Goal: Task Accomplishment & Management: Manage account settings

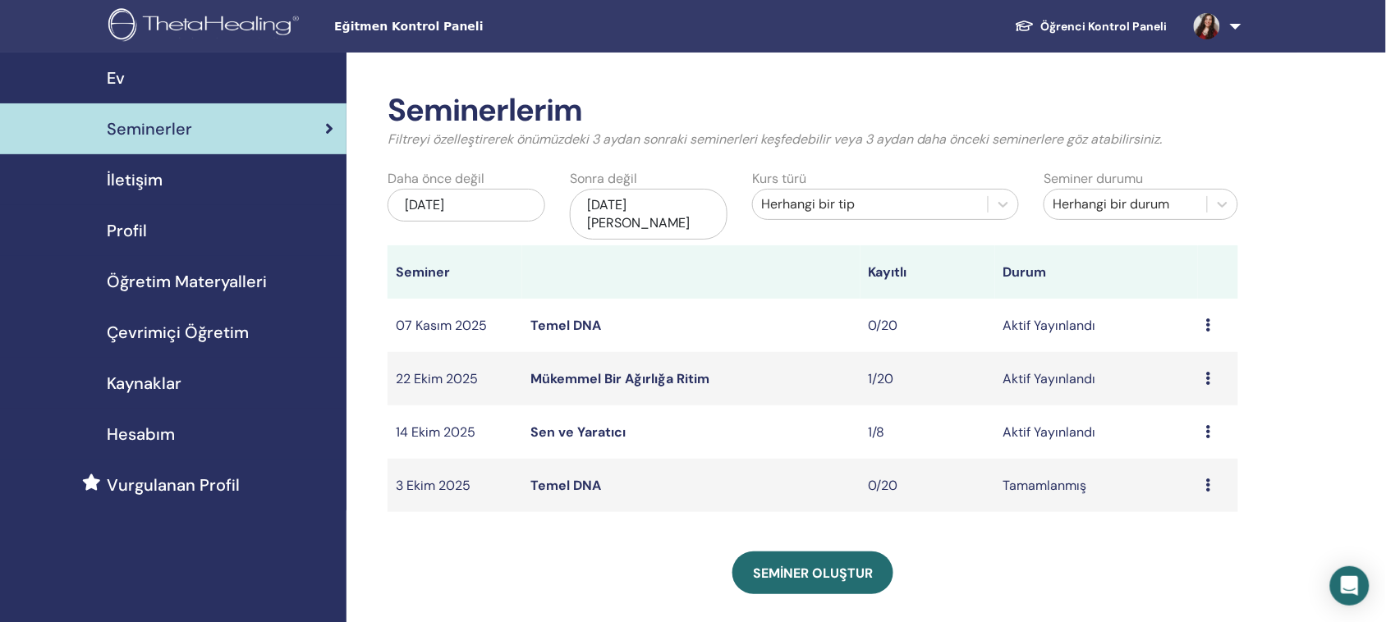
click at [556, 424] on font "Sen ve Yaratıcı" at bounding box center [577, 432] width 95 height 17
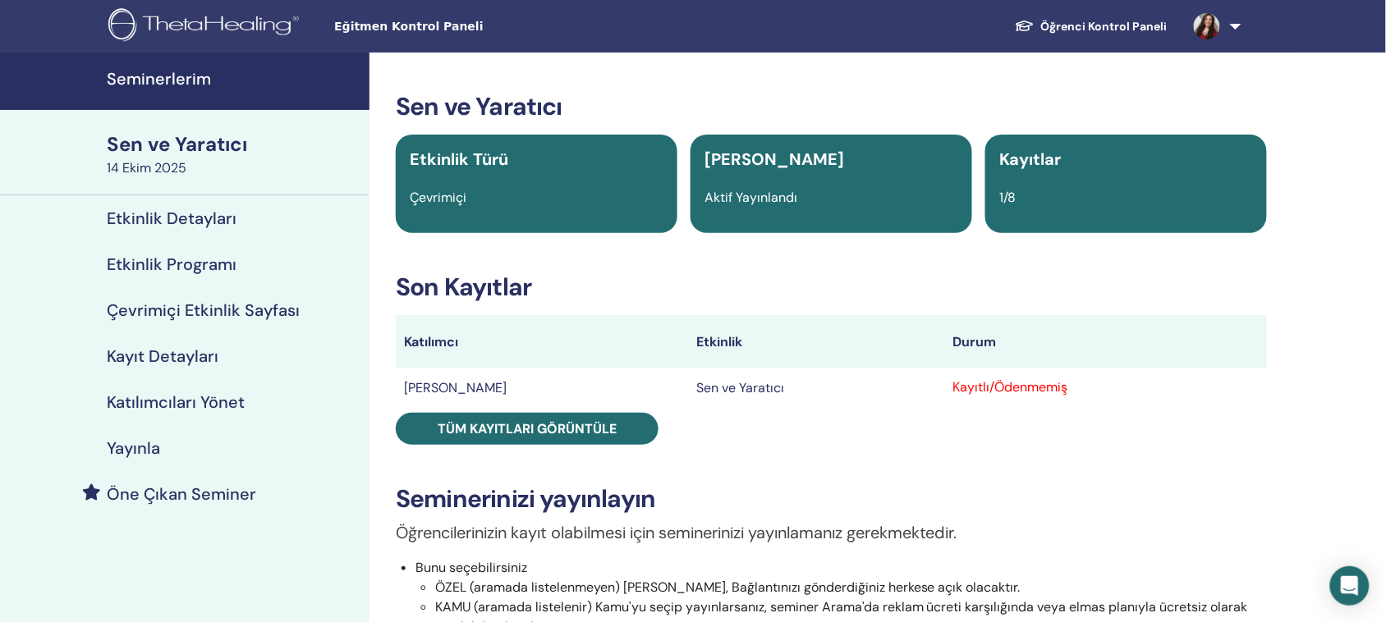
click at [169, 402] on font "Katılımcıları Yönet" at bounding box center [176, 402] width 138 height 21
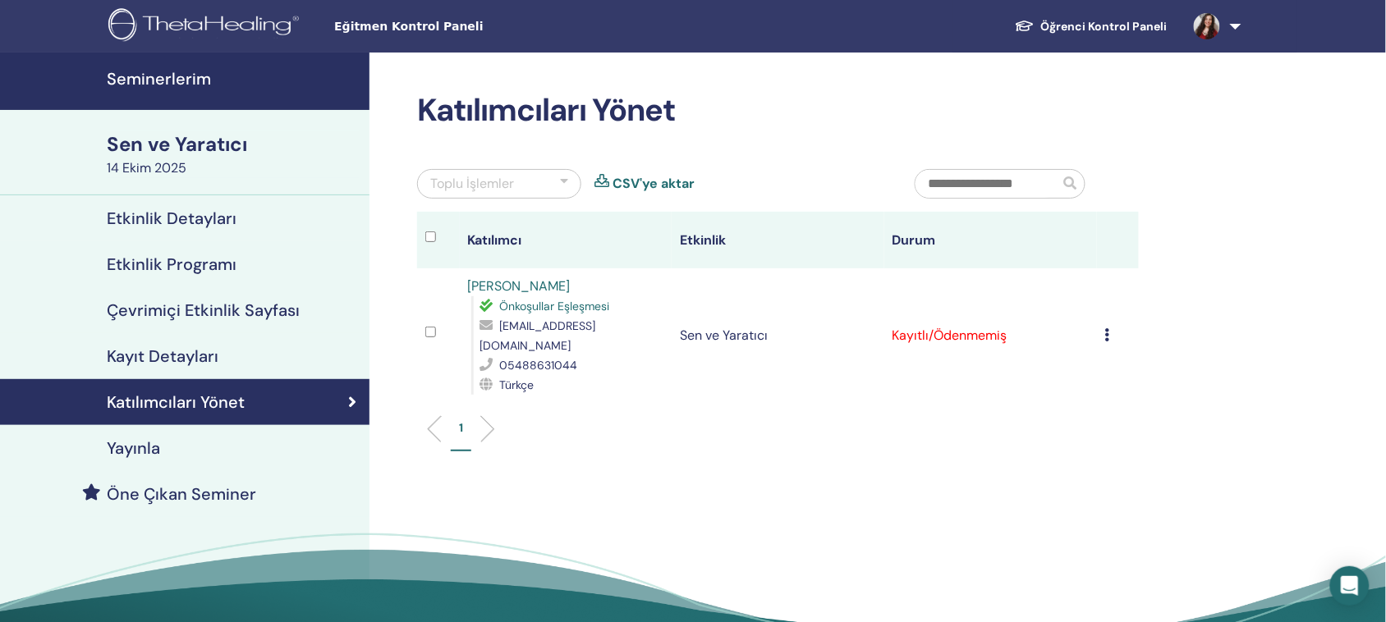
click at [1105, 328] on icon at bounding box center [1107, 334] width 5 height 13
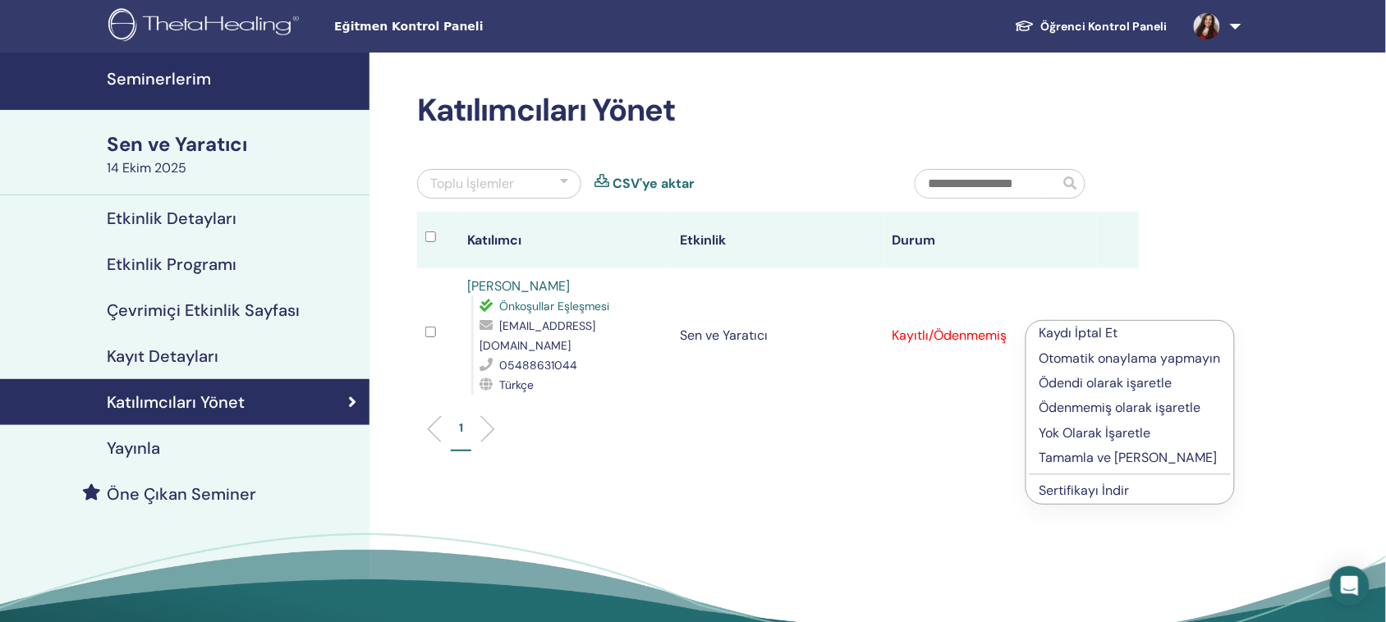
click at [1090, 382] on font "Ödendi olarak işaretle" at bounding box center [1105, 382] width 133 height 17
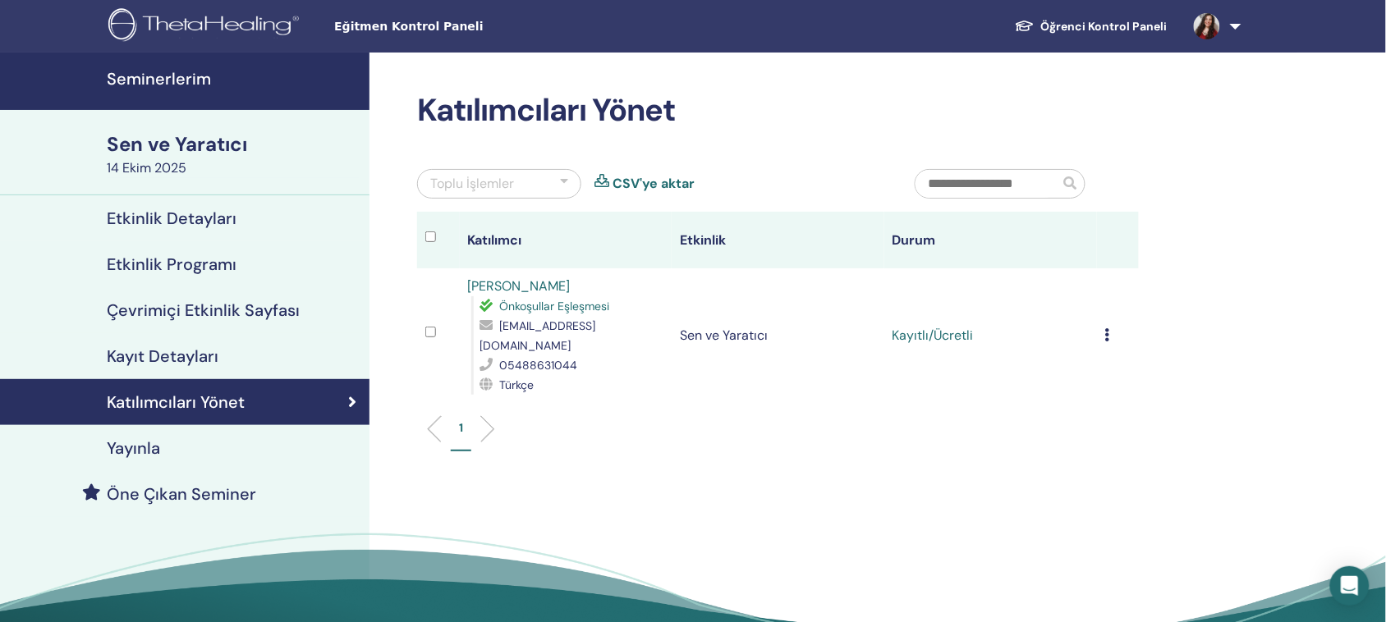
click at [1107, 328] on icon at bounding box center [1107, 334] width 5 height 13
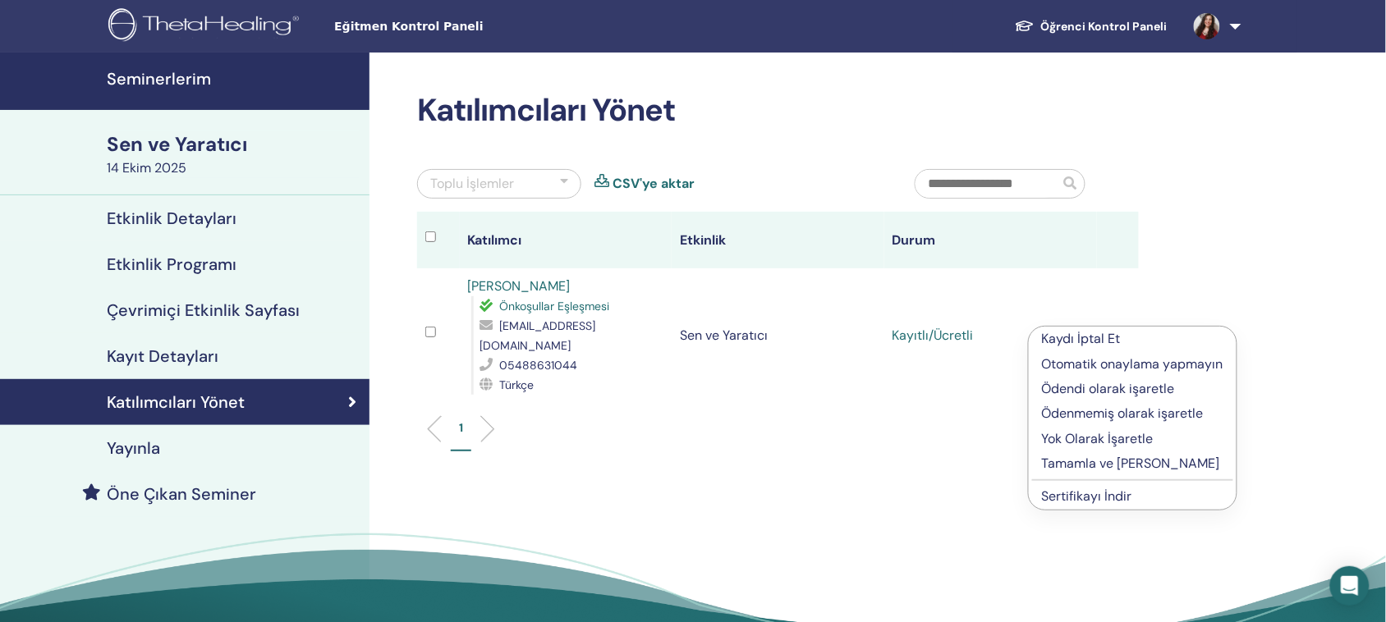
click at [1086, 464] on font "Tamamla ve Onayla" at bounding box center [1131, 463] width 178 height 17
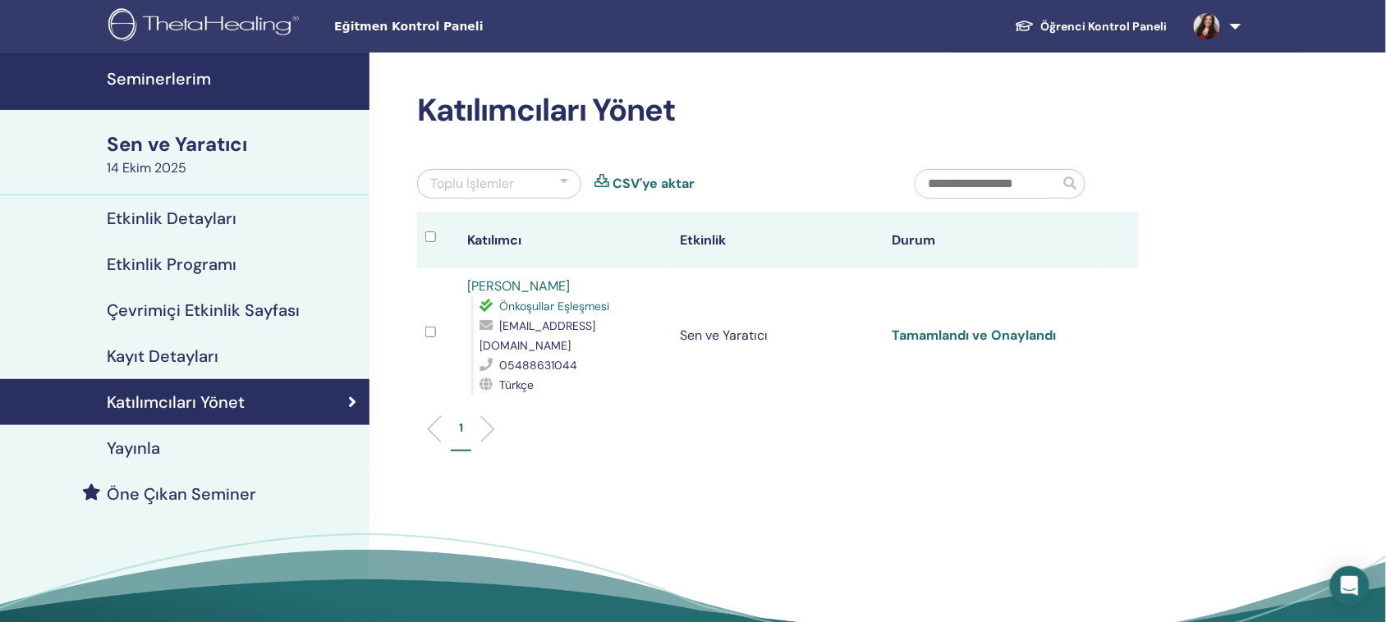
click at [965, 327] on font "Tamamlandı ve Onaylandı" at bounding box center [974, 335] width 164 height 17
drag, startPoint x: 171, startPoint y: 76, endPoint x: 187, endPoint y: 86, distance: 19.1
click at [171, 76] on font "Seminerlerim" at bounding box center [159, 78] width 104 height 21
